Goal: Task Accomplishment & Management: Use online tool/utility

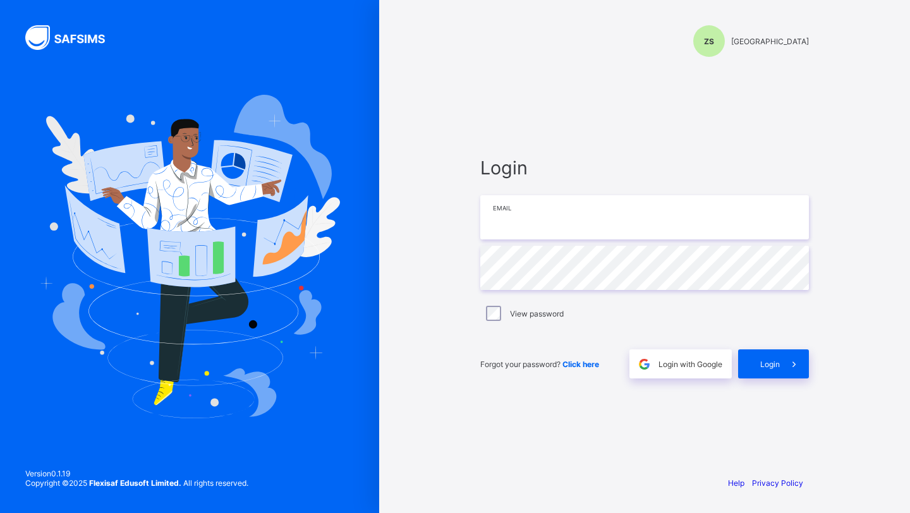
click at [507, 210] on input "email" at bounding box center [645, 217] width 329 height 44
type input "**********"
click at [762, 367] on span "Login" at bounding box center [771, 364] width 20 height 9
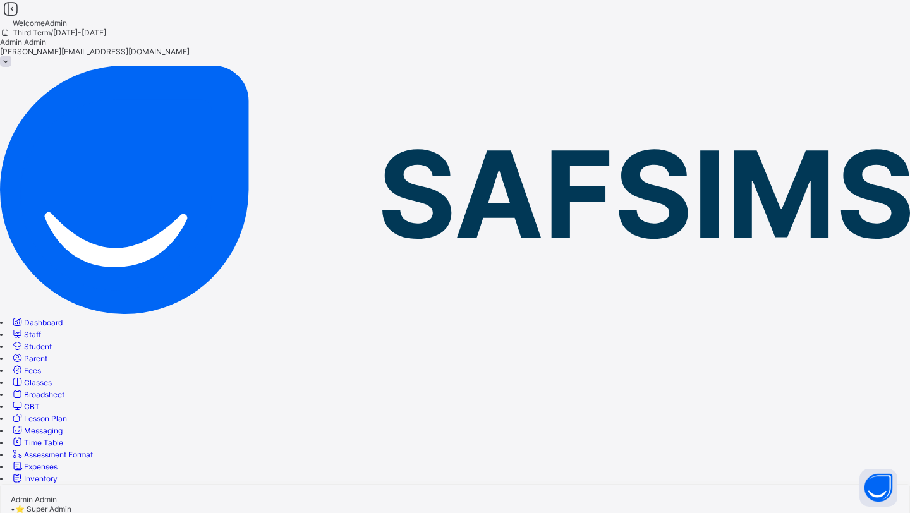
click at [240, 513] on div at bounding box center [455, 518] width 910 height 9
